Goal: Information Seeking & Learning: Learn about a topic

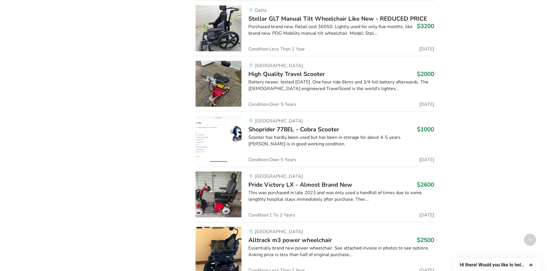
scroll to position [8973, 0]
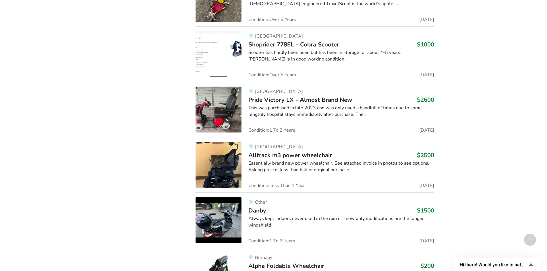
click at [216, 205] on img at bounding box center [219, 221] width 46 height 46
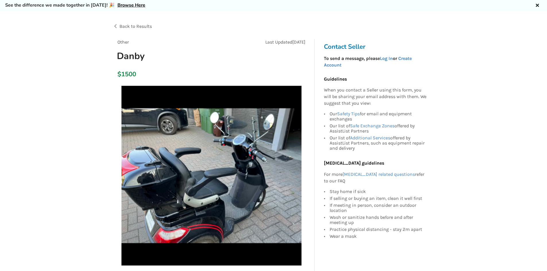
scroll to position [29, 0]
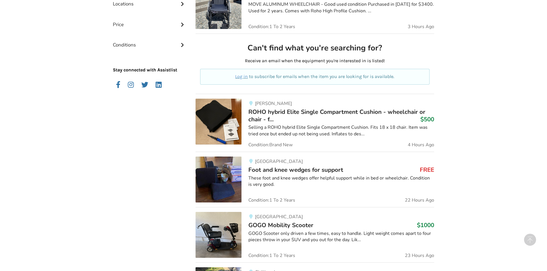
scroll to position [304, 0]
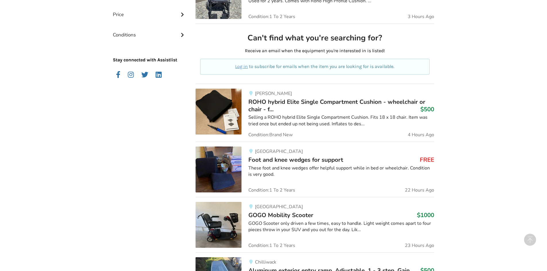
click at [213, 176] on img at bounding box center [219, 170] width 46 height 46
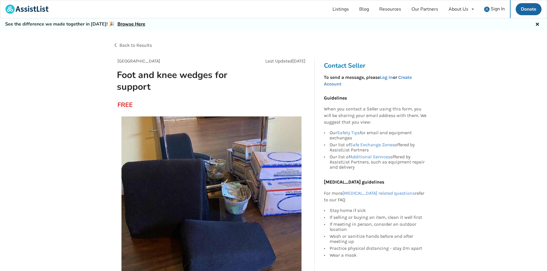
scroll to position [57, 0]
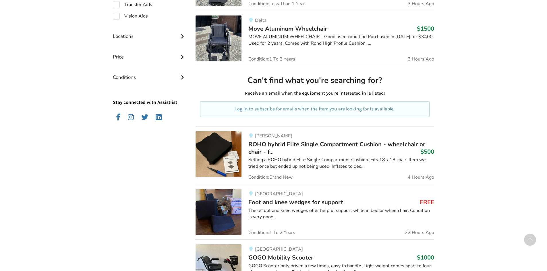
scroll to position [218, 0]
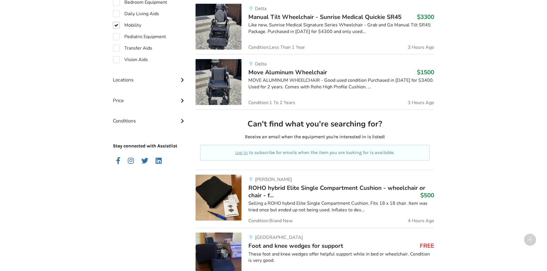
click at [223, 76] on img at bounding box center [219, 82] width 46 height 46
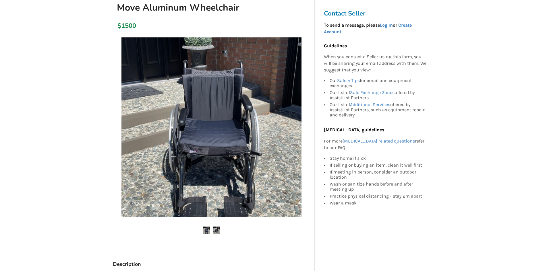
scroll to position [57, 0]
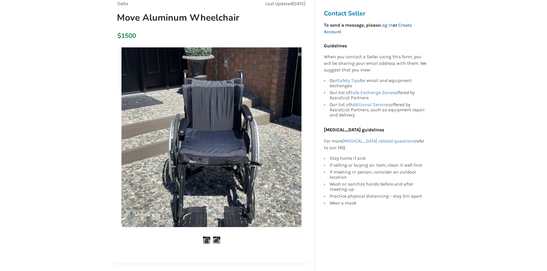
scroll to position [218, 0]
